Goal: Information Seeking & Learning: Learn about a topic

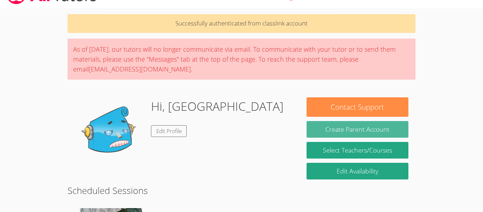
scroll to position [71, 0]
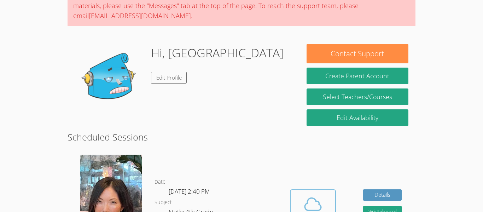
click at [311, 201] on icon at bounding box center [313, 204] width 20 height 20
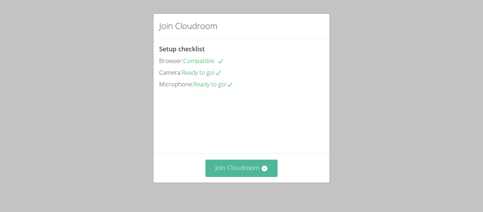
click at [248, 162] on button "Join Cloudroom" at bounding box center [241, 167] width 72 height 17
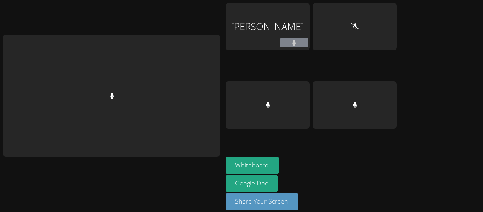
click at [300, 158] on div "Whiteboard Google Doc Share Your Screen" at bounding box center [311, 186] width 171 height 58
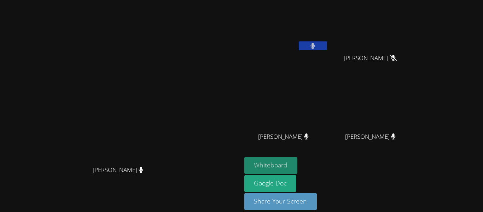
click at [298, 164] on button "Whiteboard" at bounding box center [270, 165] width 53 height 17
click at [327, 46] on button at bounding box center [313, 45] width 28 height 9
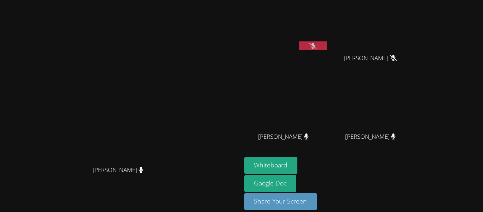
click at [327, 46] on button at bounding box center [313, 45] width 28 height 9
click at [174, 162] on video at bounding box center [121, 95] width 106 height 133
click at [316, 44] on icon at bounding box center [312, 46] width 7 height 6
click at [315, 45] on icon at bounding box center [313, 46] width 4 height 6
click at [316, 47] on icon at bounding box center [312, 46] width 7 height 6
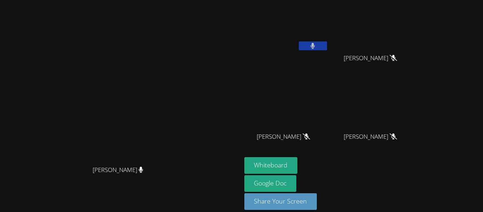
click at [315, 47] on icon at bounding box center [313, 46] width 4 height 6
click at [316, 47] on icon at bounding box center [312, 46] width 7 height 6
click at [298, 160] on button "Whiteboard" at bounding box center [270, 165] width 53 height 17
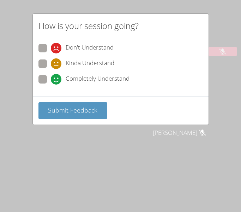
click at [93, 51] on span "Don't Understand" at bounding box center [90, 48] width 48 height 11
click at [57, 50] on input "Don't Understand" at bounding box center [54, 47] width 6 height 6
radio input "true"
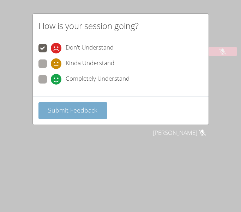
click at [86, 112] on span "Submit Feedback" at bounding box center [72, 110] width 49 height 8
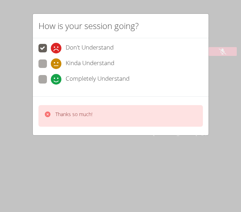
click at [63, 112] on p "Thanks so much!" at bounding box center [73, 114] width 37 height 7
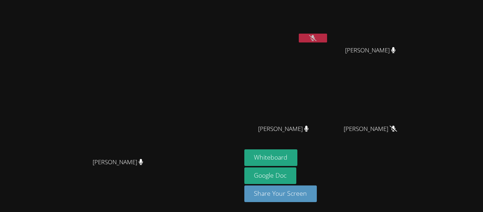
scroll to position [8, 0]
click at [244, 149] on button "Whiteboard" at bounding box center [270, 157] width 53 height 17
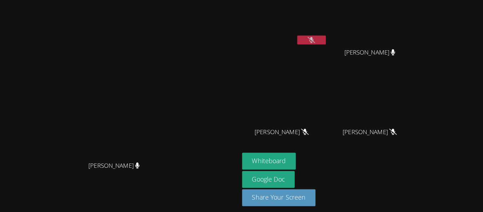
scroll to position [0, 0]
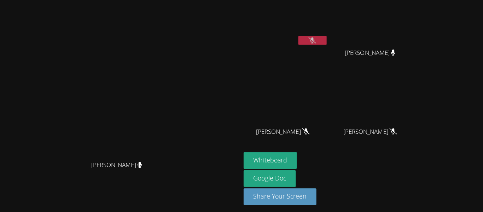
click at [316, 41] on icon at bounding box center [312, 40] width 7 height 6
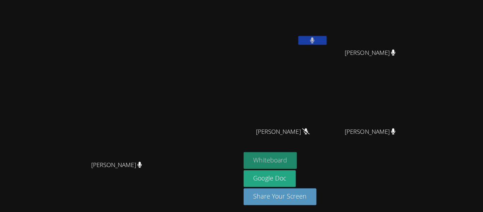
click at [298, 159] on button "Whiteboard" at bounding box center [270, 159] width 53 height 17
